Goal: Check status: Check status

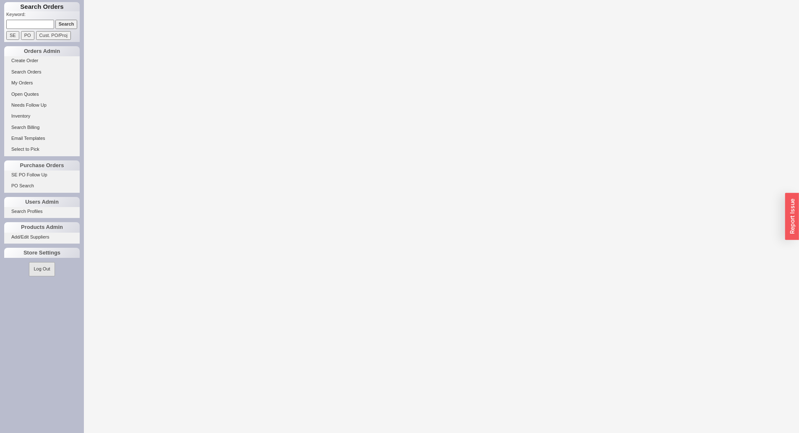
click at [32, 26] on input at bounding box center [30, 24] width 48 height 9
paste input "932680"
type input "932680"
click at [55, 20] on input "Search" at bounding box center [66, 24] width 22 height 9
select select "LOW"
